Goal: Task Accomplishment & Management: Manage account settings

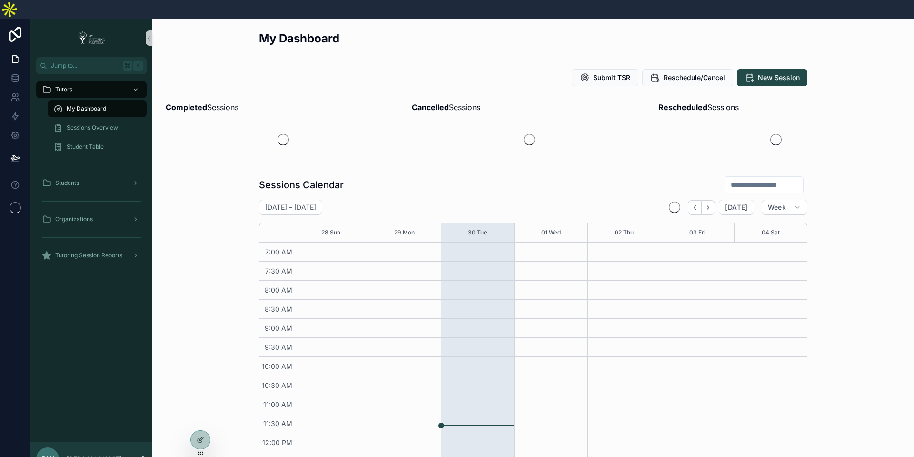
scroll to position [220, 0]
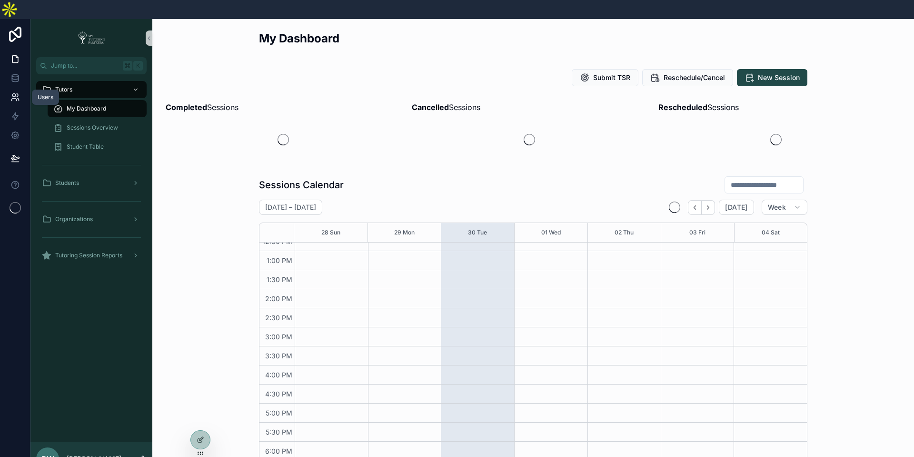
click at [16, 92] on icon at bounding box center [15, 97] width 10 height 10
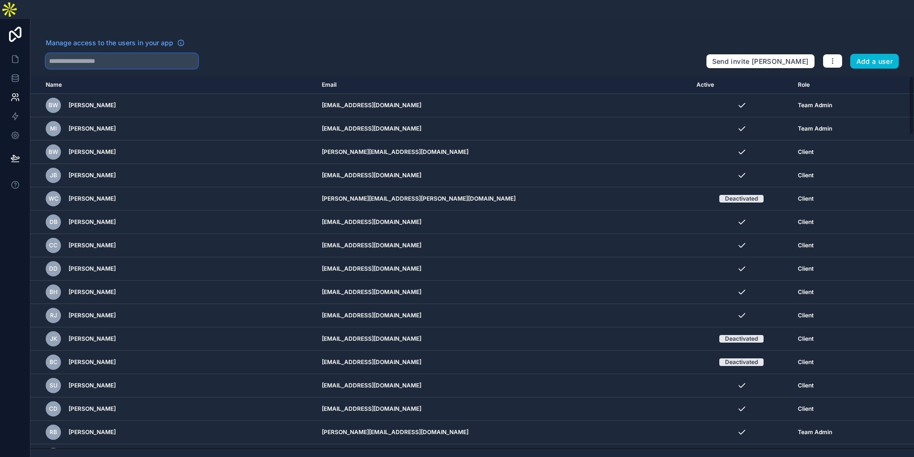
click at [133, 53] on input "text" at bounding box center [122, 60] width 152 height 15
paste input "**********"
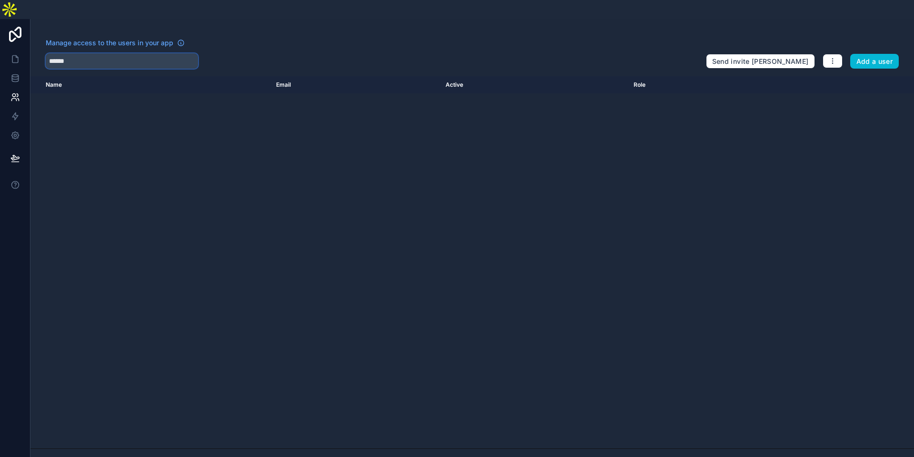
type input "******"
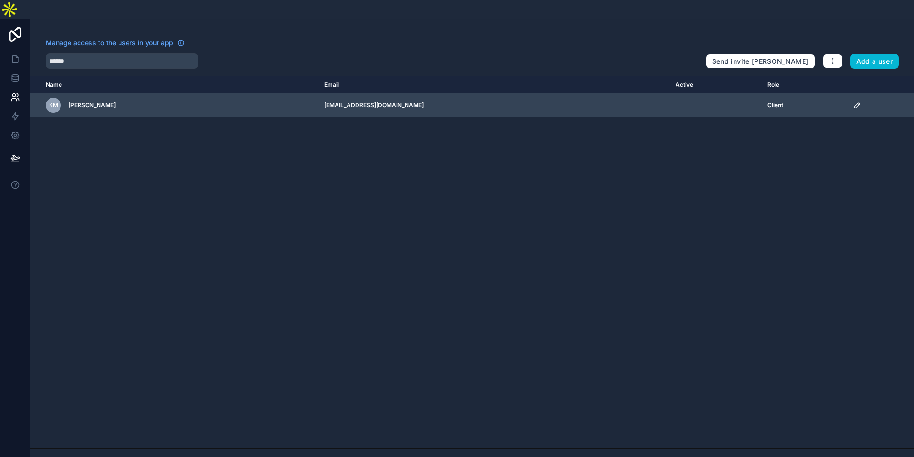
click at [856, 101] on icon "scrollable content" at bounding box center [858, 105] width 8 height 8
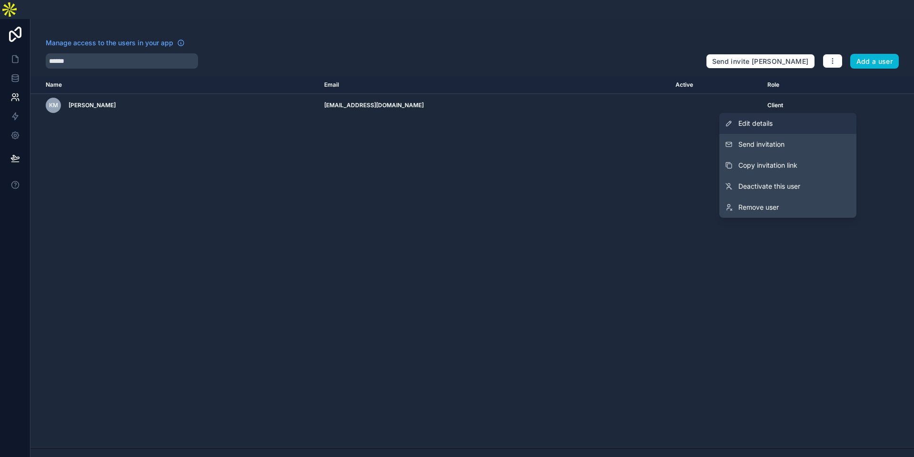
click at [791, 113] on link "Edit details" at bounding box center [787, 123] width 137 height 21
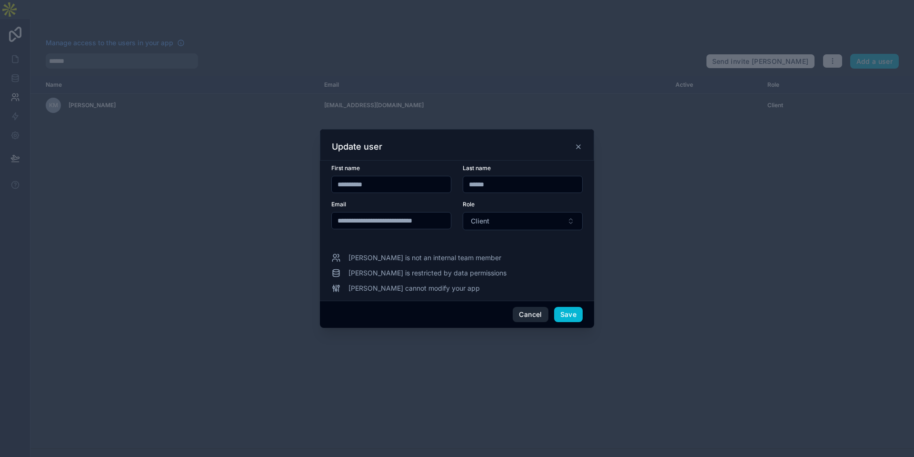
click at [532, 316] on button "Cancel" at bounding box center [530, 314] width 35 height 15
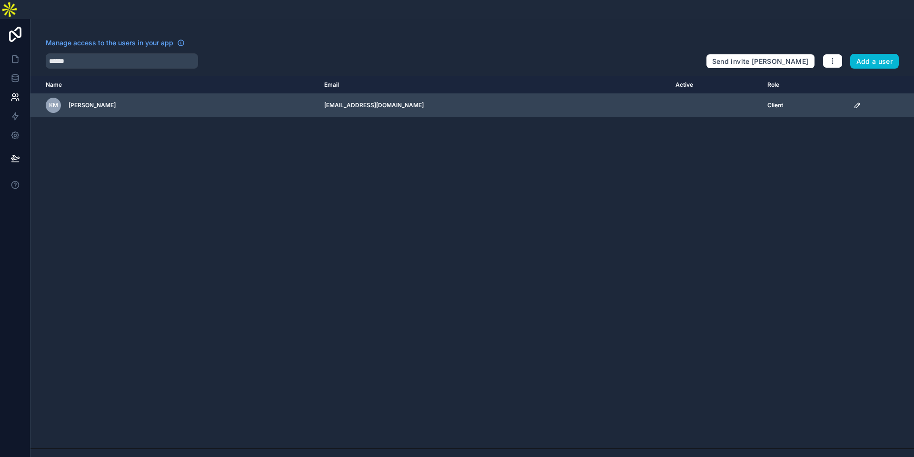
click at [856, 103] on icon "scrollable content" at bounding box center [857, 105] width 5 height 5
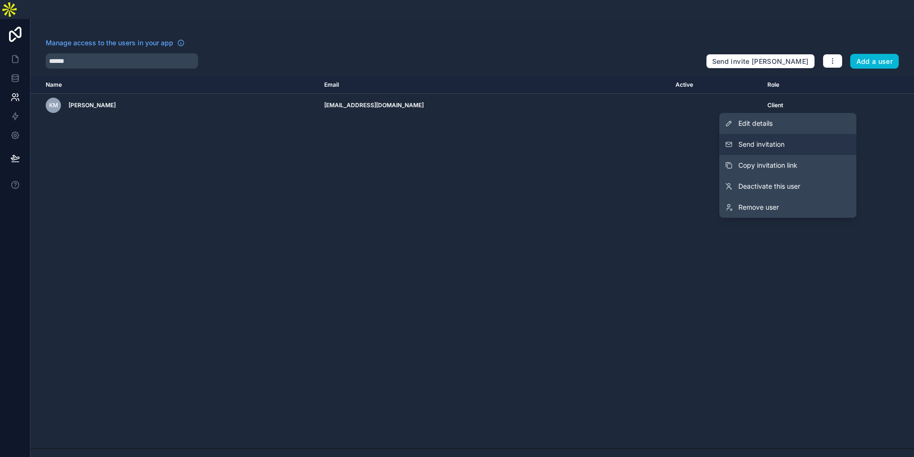
click at [788, 134] on button "Send invitation" at bounding box center [787, 144] width 137 height 21
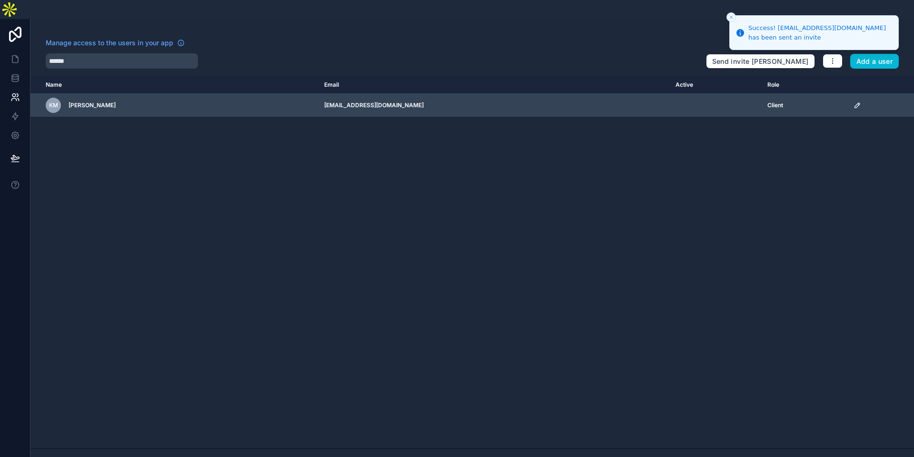
click at [855, 101] on icon "scrollable content" at bounding box center [858, 105] width 8 height 8
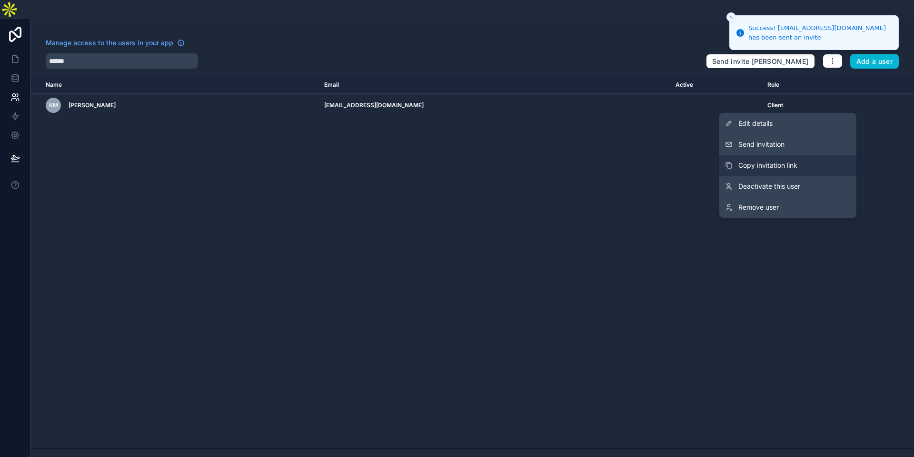
click at [801, 155] on button "Copy invitation link" at bounding box center [787, 165] width 137 height 21
